Goal: Task Accomplishment & Management: Use online tool/utility

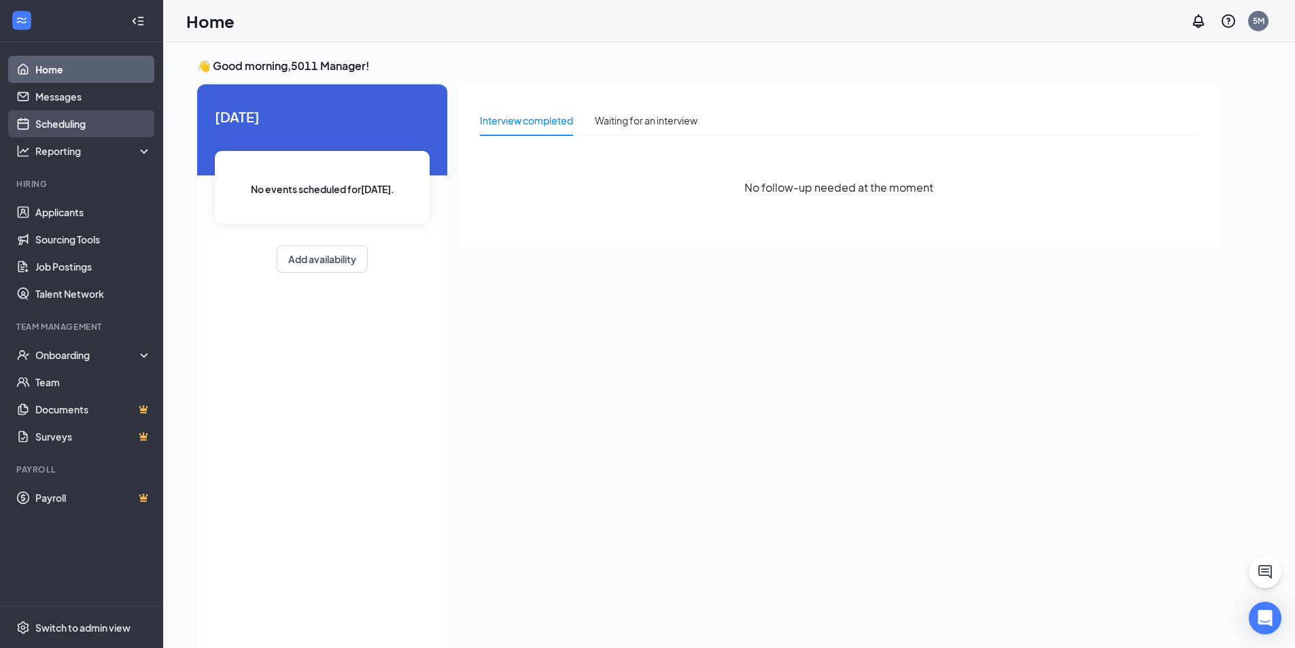
click at [86, 128] on link "Scheduling" at bounding box center [93, 123] width 116 height 27
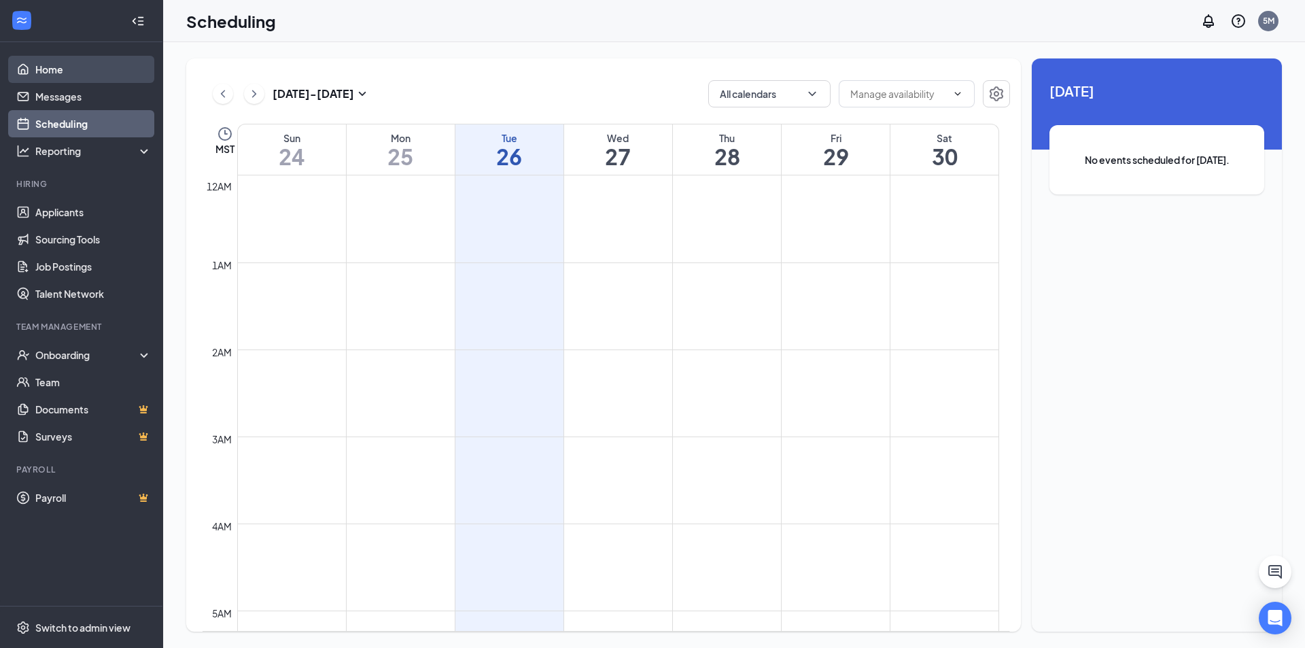
click at [82, 72] on link "Home" at bounding box center [93, 69] width 116 height 27
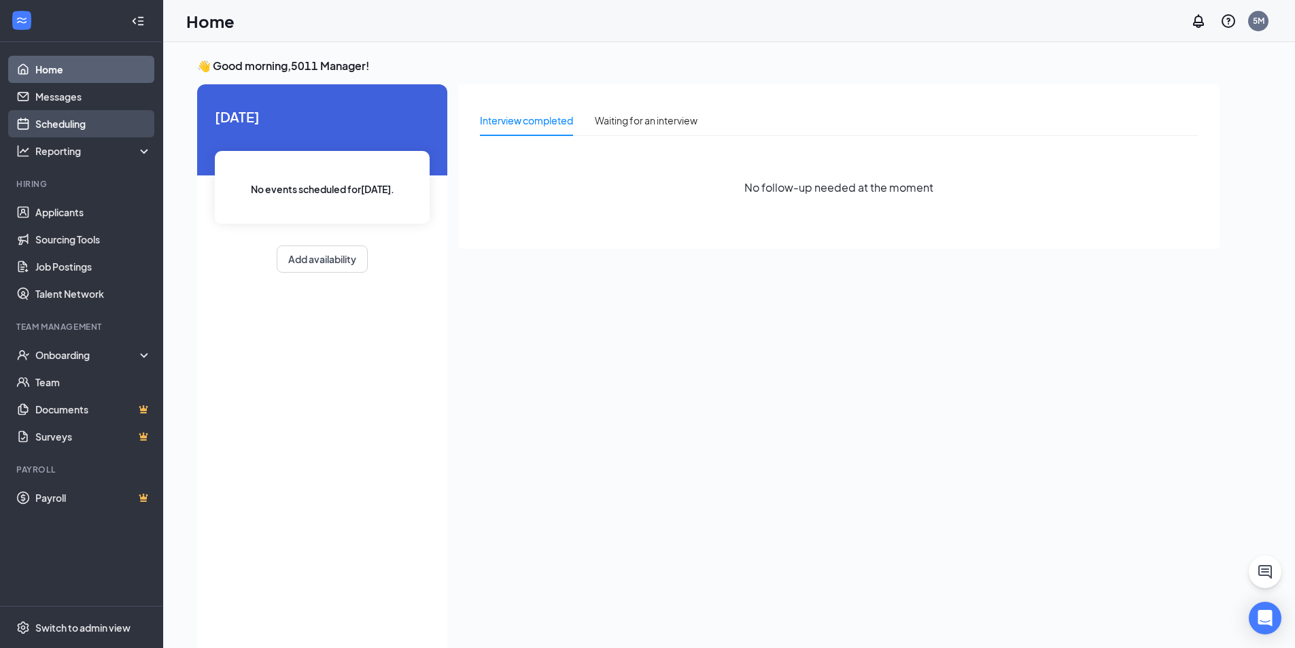
click at [71, 119] on link "Scheduling" at bounding box center [93, 123] width 116 height 27
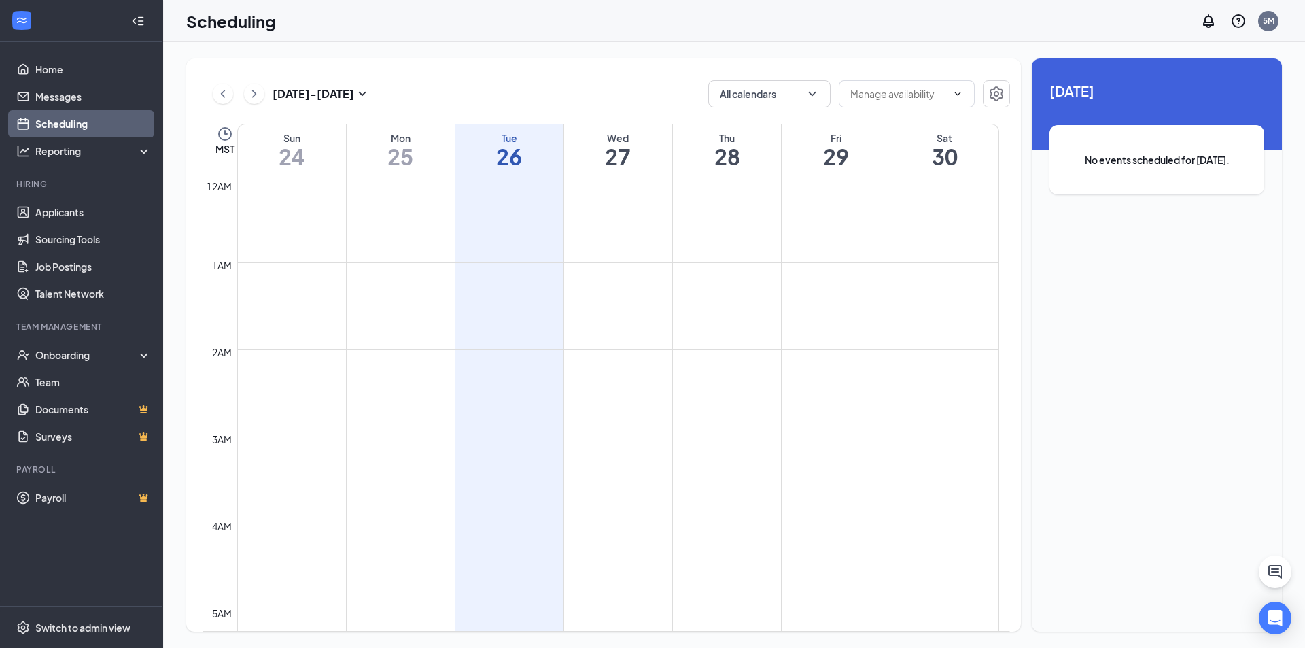
scroll to position [668, 0]
click at [250, 101] on icon "ChevronRight" at bounding box center [254, 94] width 14 height 16
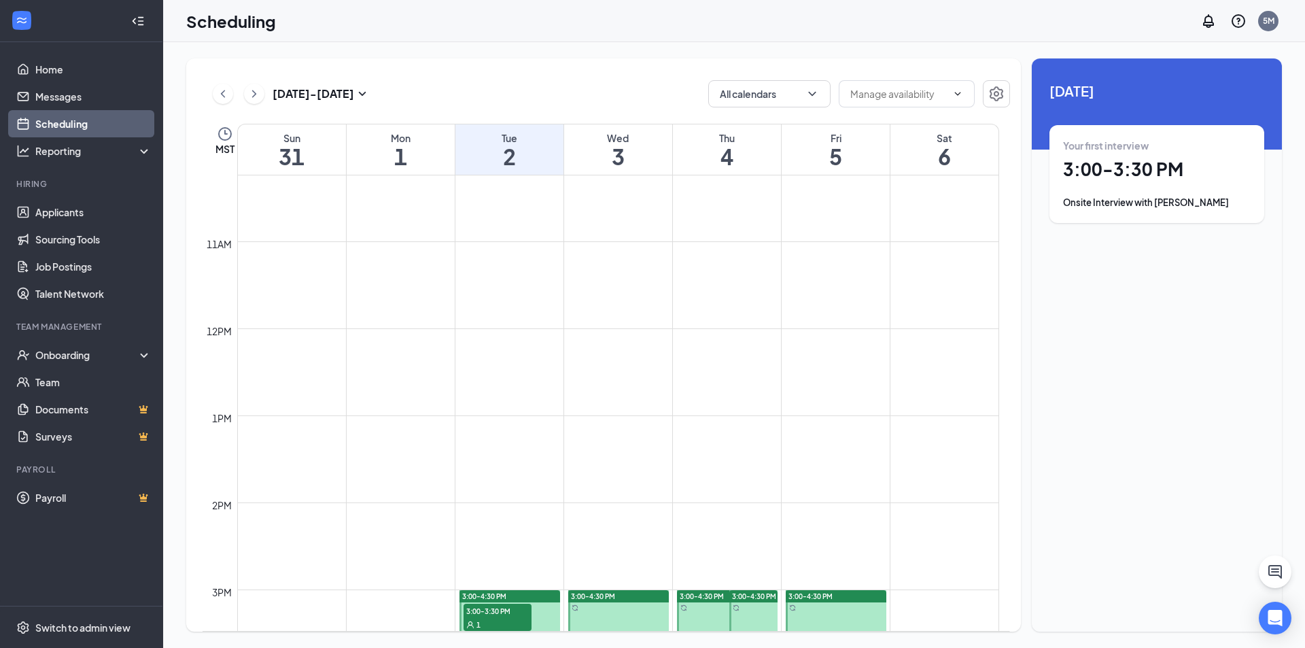
scroll to position [1008, 0]
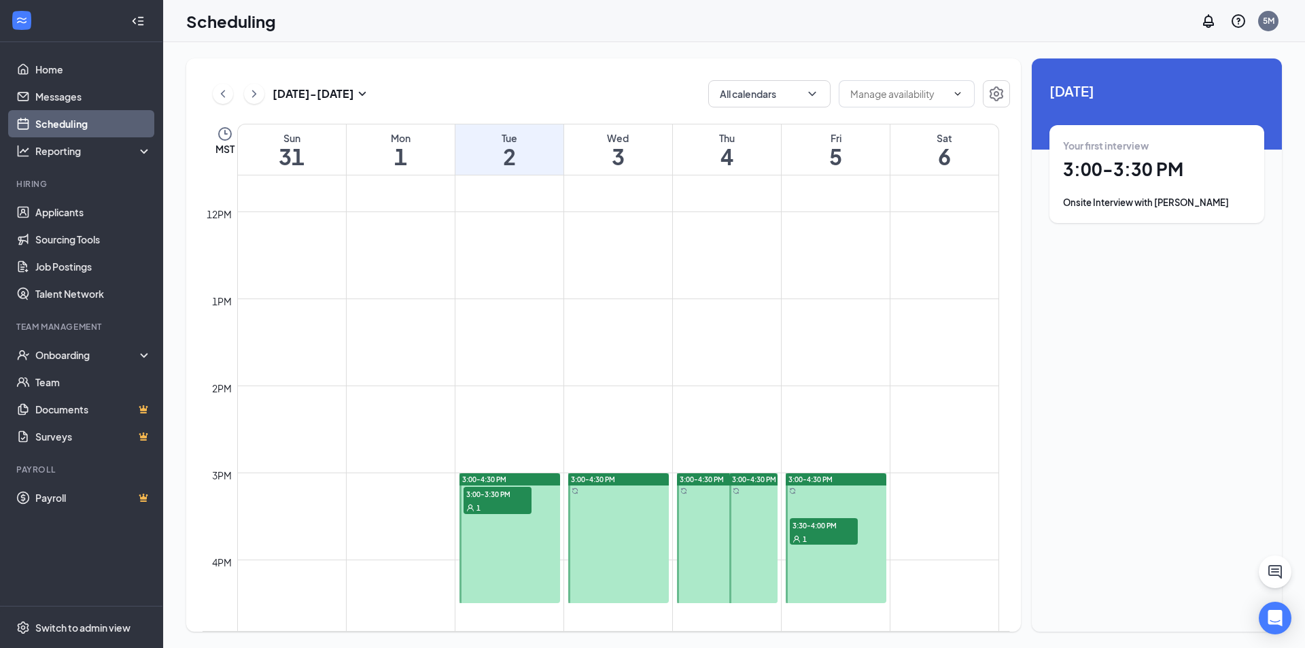
click at [473, 505] on icon "User" at bounding box center [470, 508] width 8 height 8
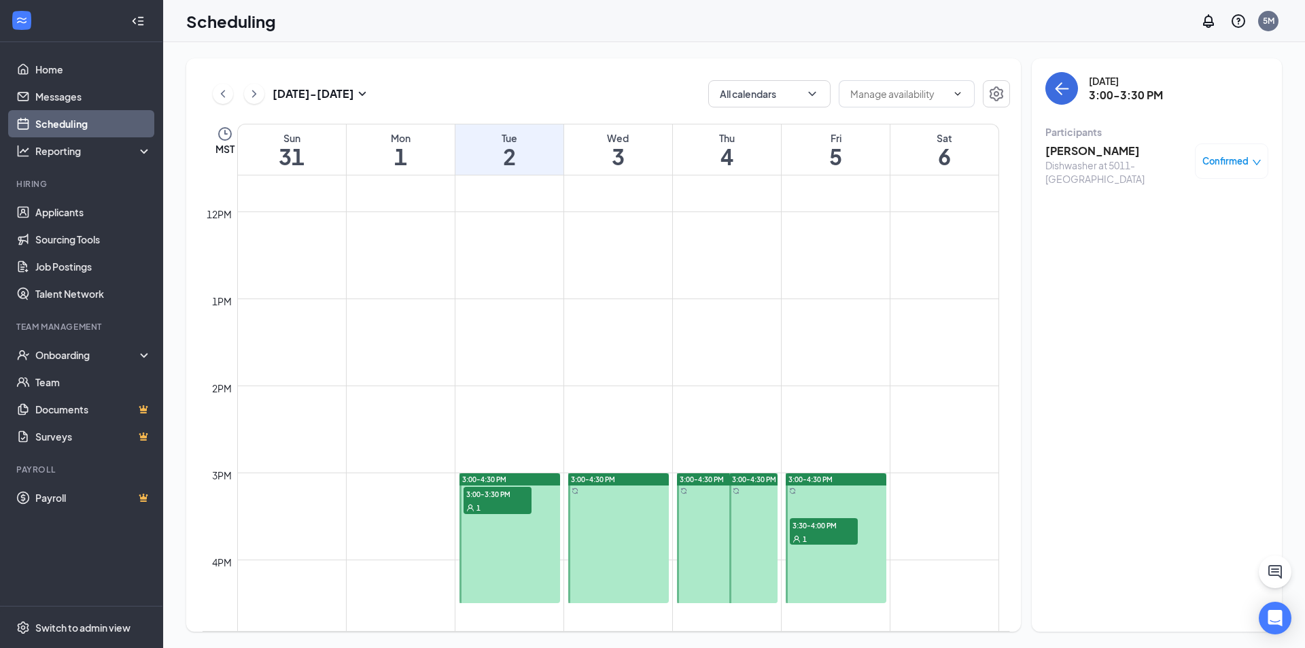
click at [842, 538] on div "1" at bounding box center [824, 538] width 68 height 14
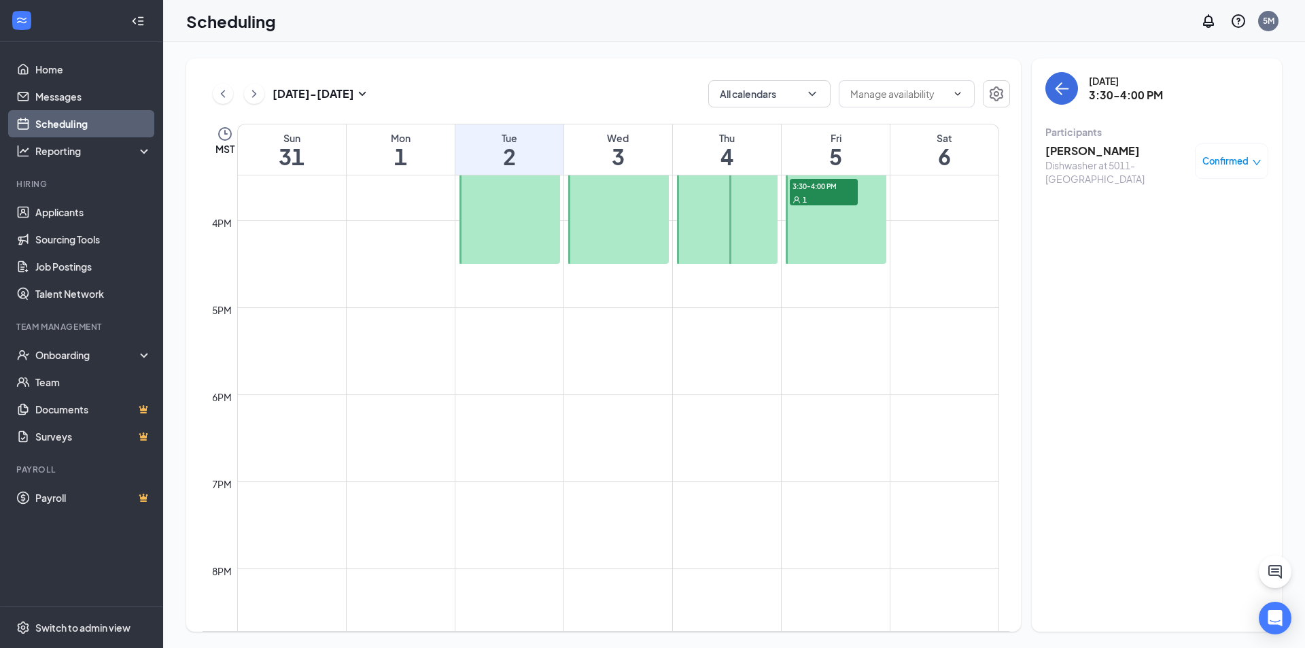
scroll to position [873, 0]
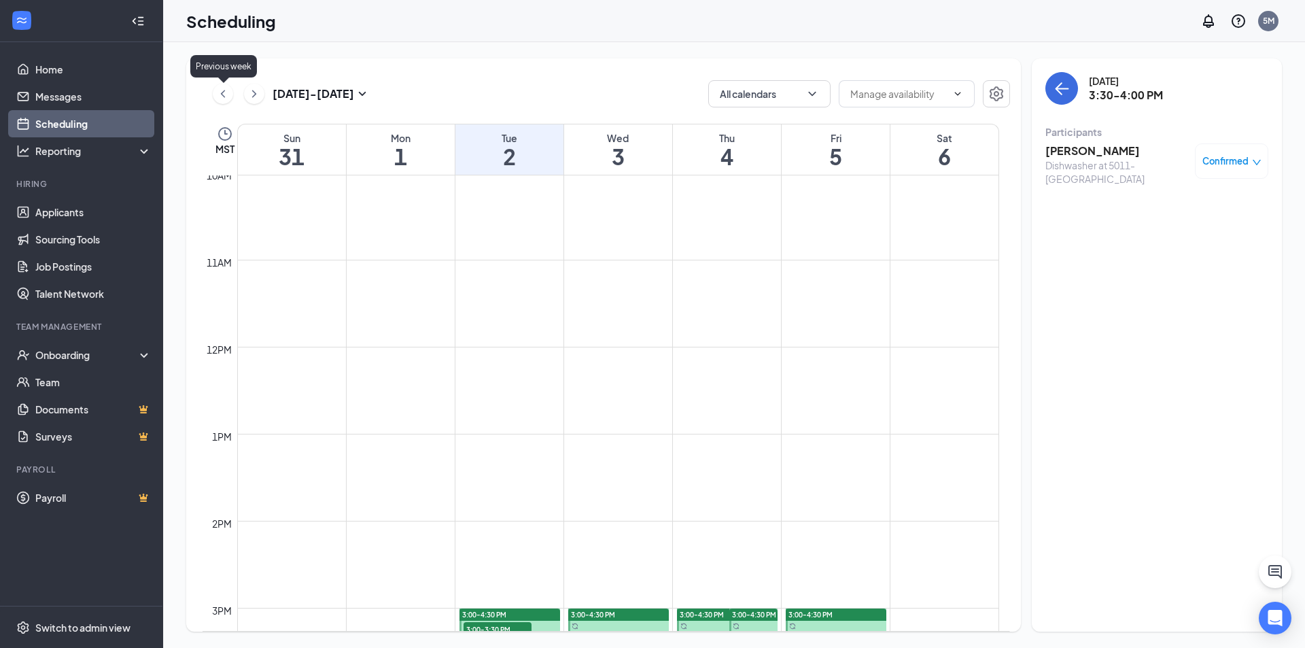
click at [224, 95] on icon "ChevronLeft" at bounding box center [223, 94] width 14 height 16
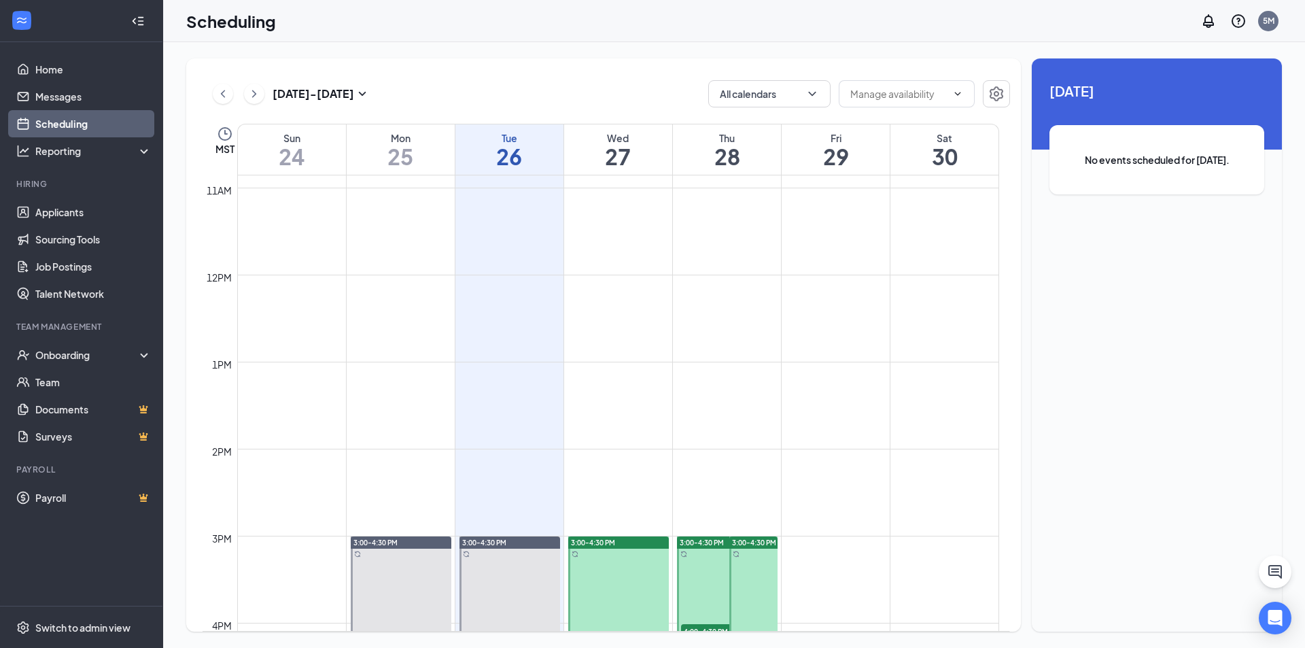
scroll to position [940, 0]
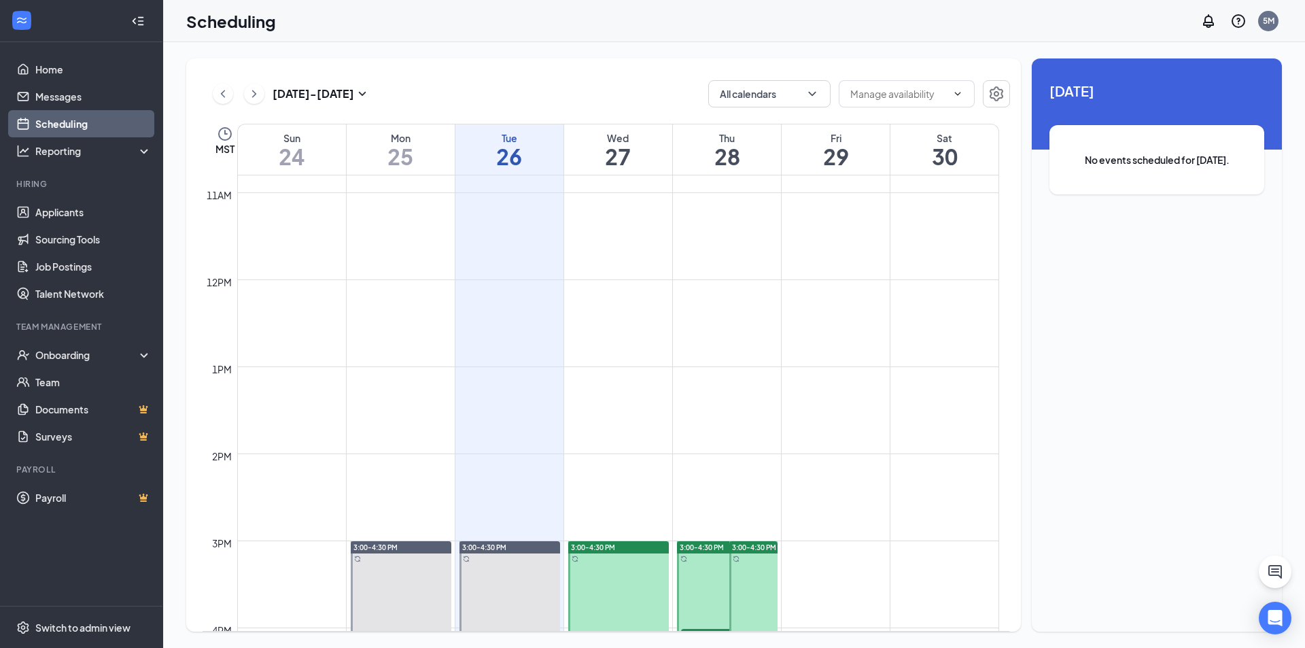
click at [253, 92] on icon "ChevronRight" at bounding box center [254, 94] width 14 height 16
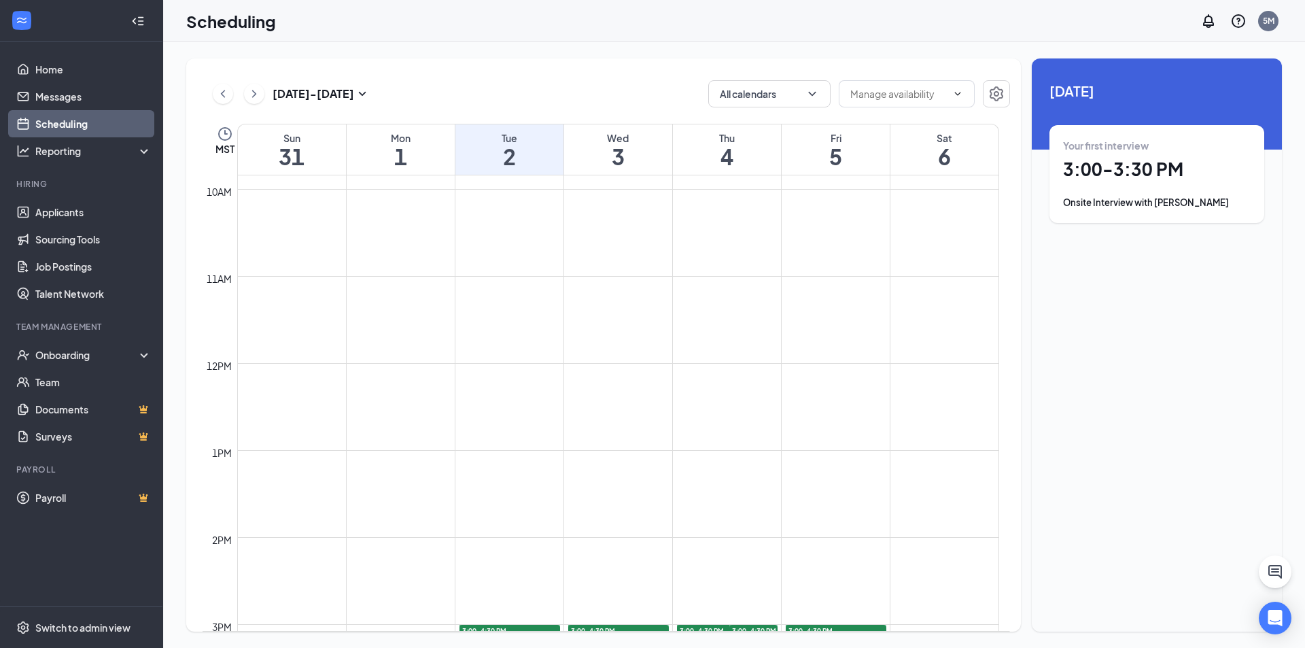
scroll to position [1008, 0]
